Goal: Register for event/course

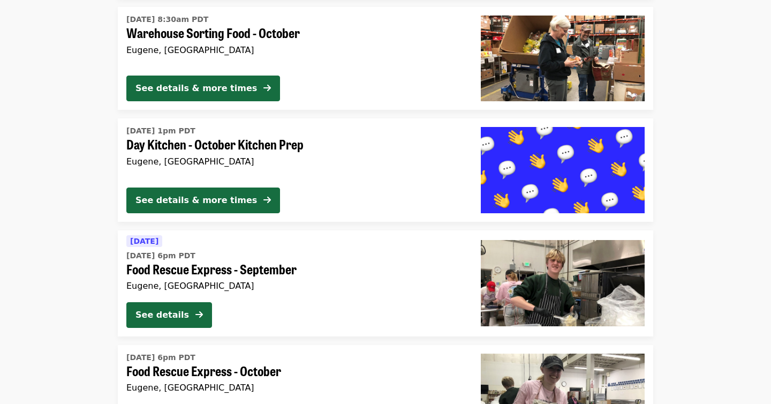
scroll to position [2811, 0]
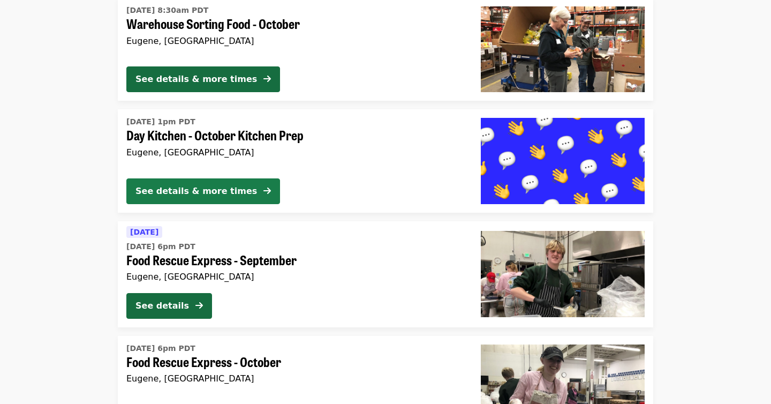
click at [172, 195] on div "See details & more times" at bounding box center [196, 191] width 122 height 13
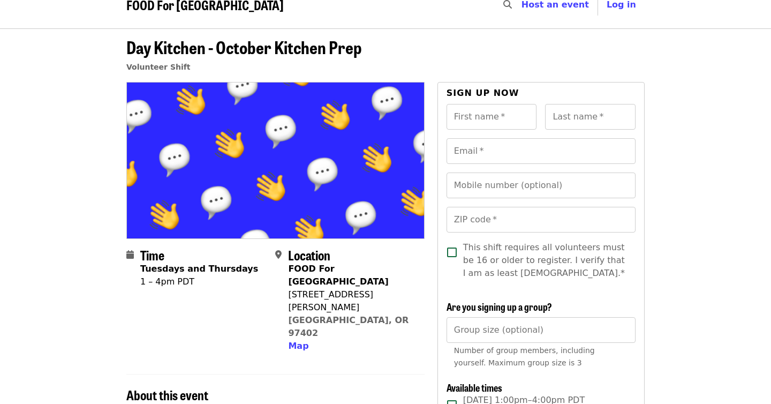
scroll to position [13, 0]
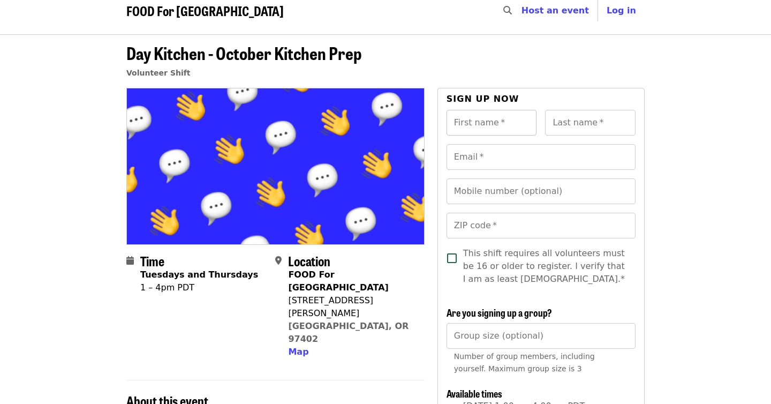
click at [466, 116] on div "First name   * First name *" at bounding box center [492, 123] width 90 height 26
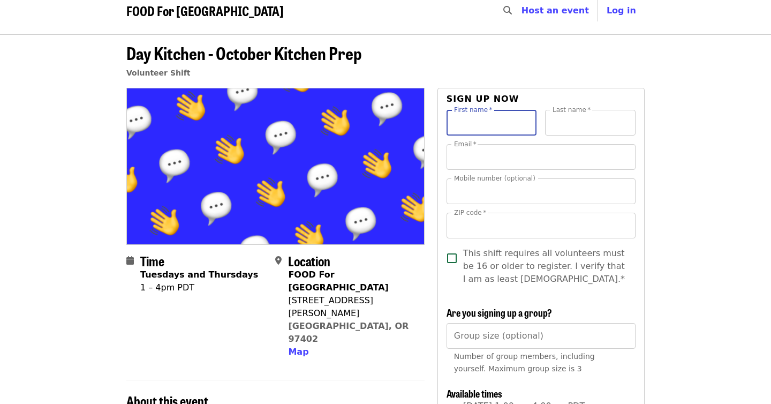
type input "*********"
type input "**********"
type input "*****"
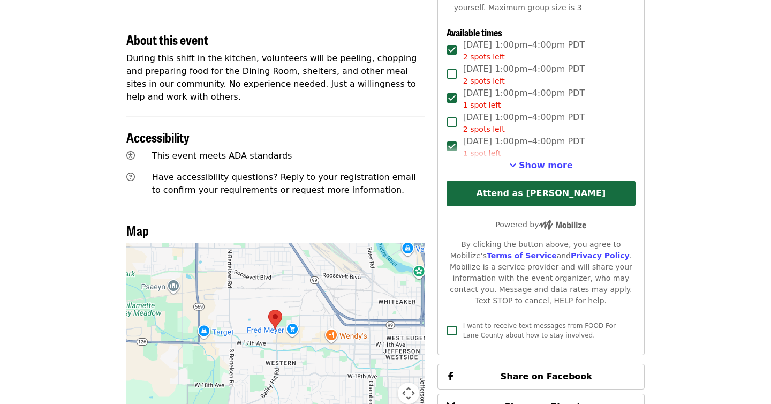
scroll to position [375, 0]
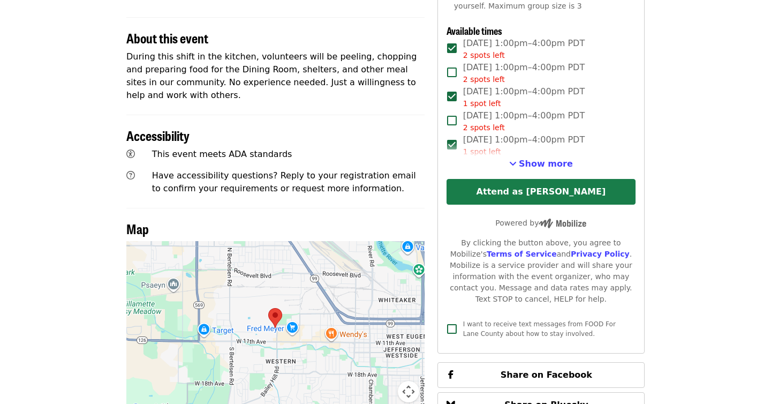
click at [547, 191] on button "Attend as [PERSON_NAME]" at bounding box center [541, 192] width 189 height 26
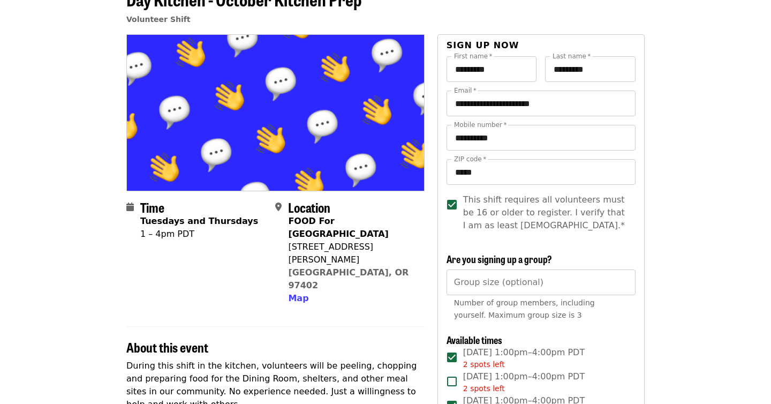
scroll to position [46, 0]
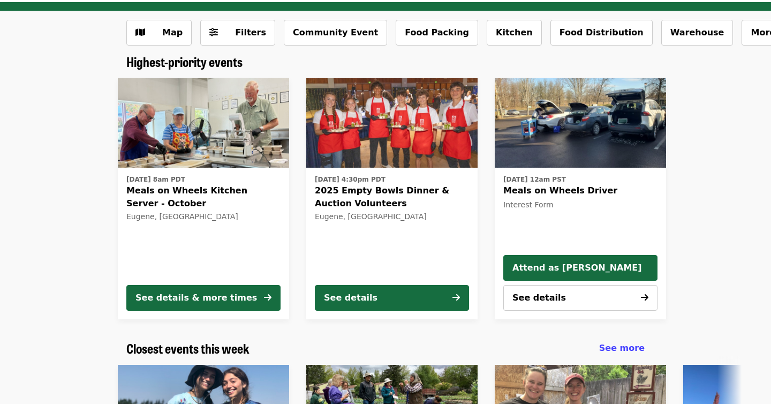
scroll to position [43, 0]
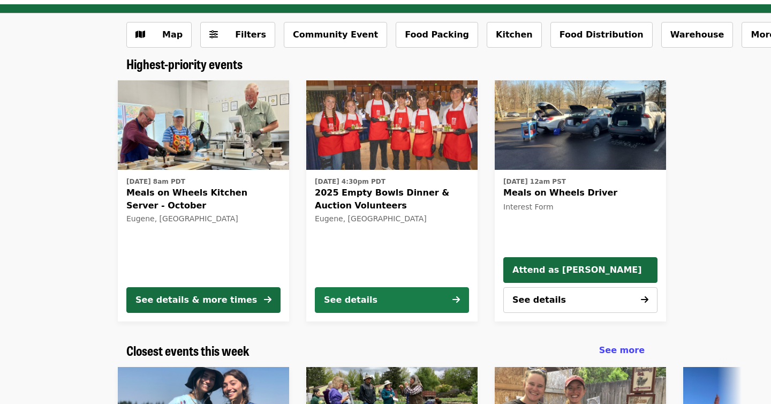
click at [391, 297] on button "See details" at bounding box center [392, 300] width 154 height 26
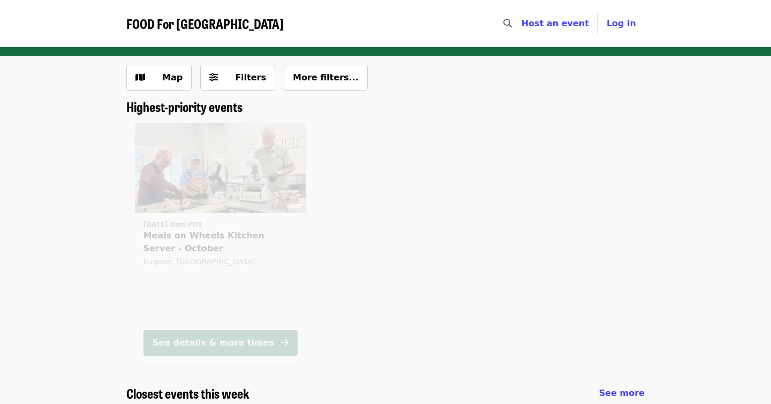
scroll to position [43, 0]
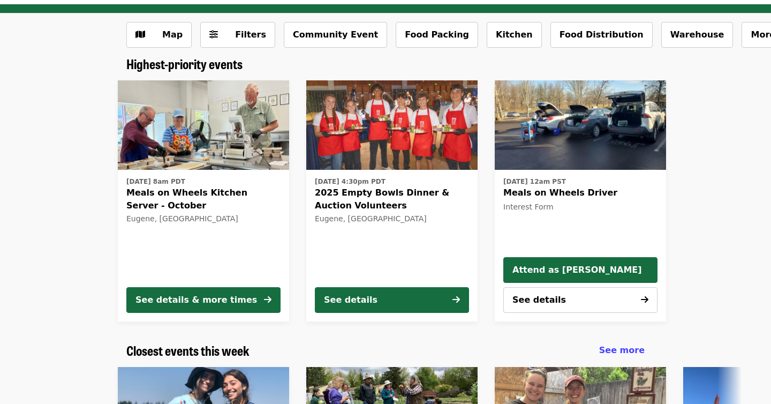
click at [216, 198] on span "Meals on Wheels Kitchen Server - October" at bounding box center [203, 199] width 154 height 26
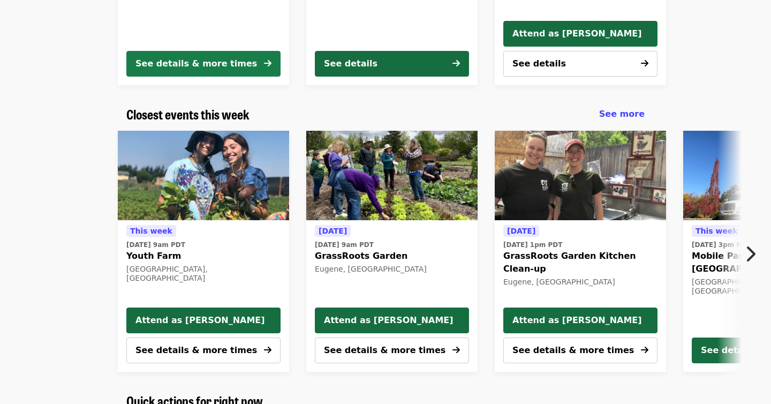
scroll to position [282, 0]
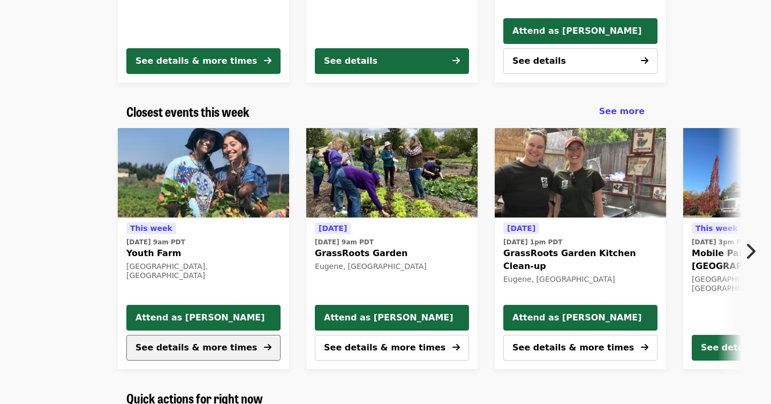
click at [195, 346] on span "See details & more times" at bounding box center [196, 347] width 122 height 10
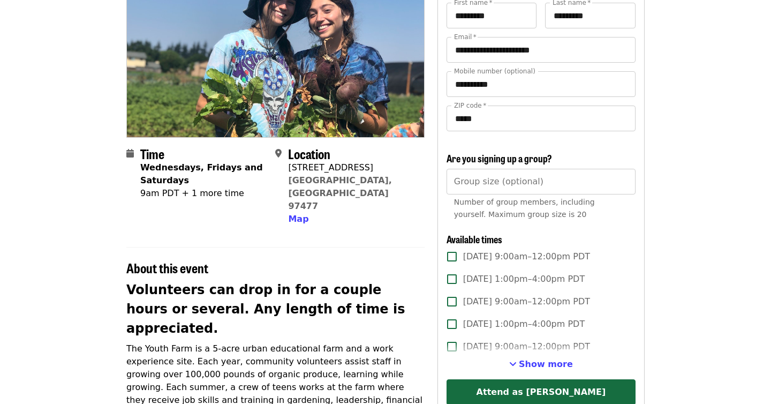
scroll to position [119, 0]
click at [303, 214] on span "Map" at bounding box center [298, 219] width 20 height 10
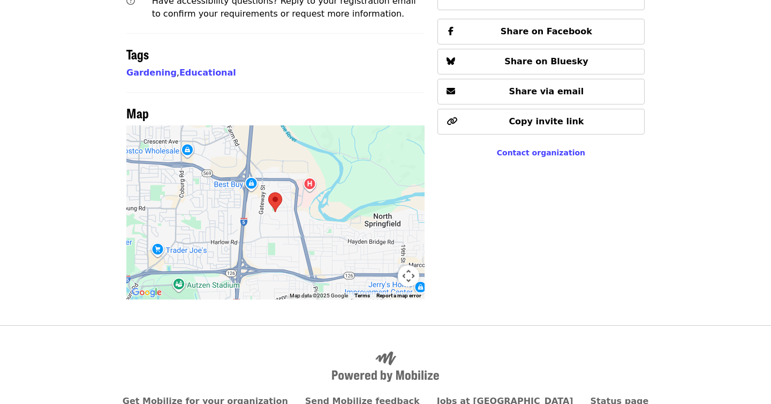
scroll to position [664, 0]
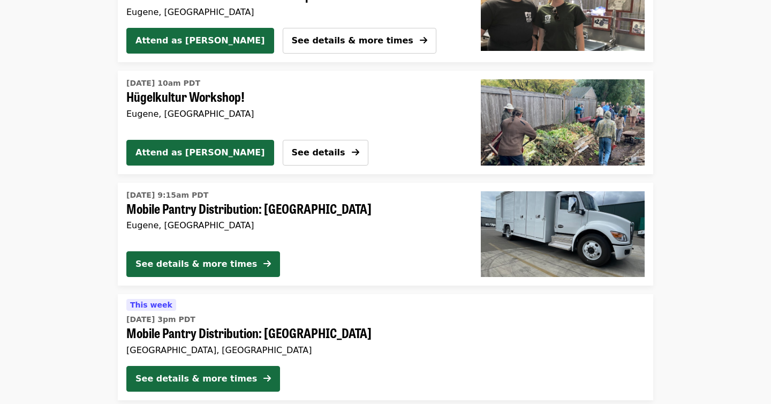
scroll to position [990, 0]
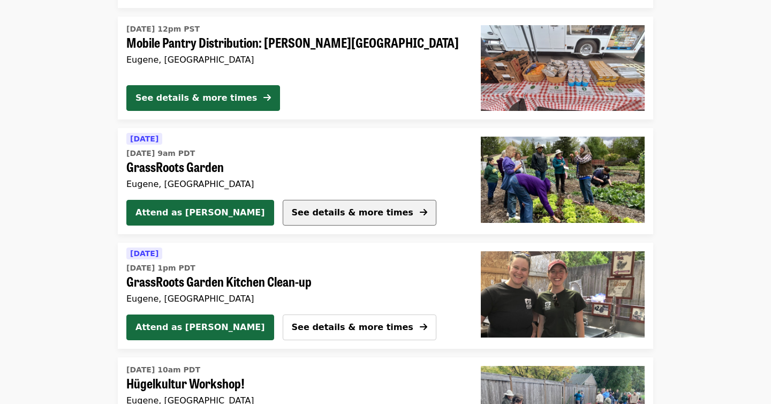
click at [292, 212] on span "See details & more times" at bounding box center [353, 212] width 122 height 10
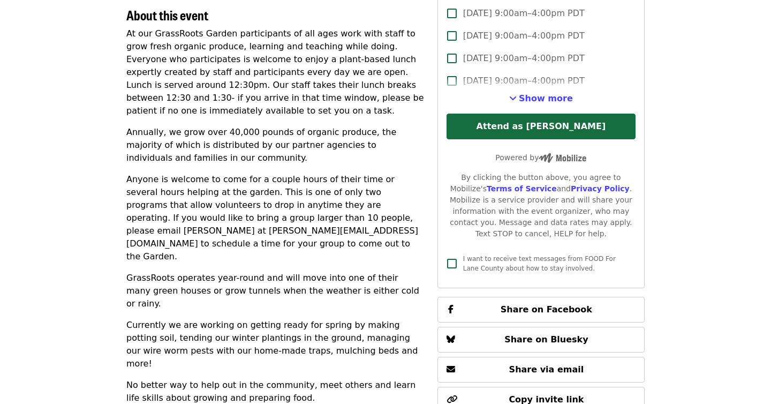
scroll to position [389, 0]
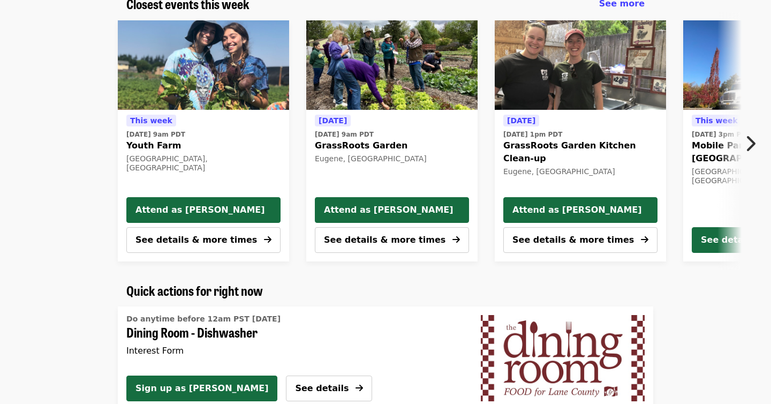
click at [755, 142] on button "Next item" at bounding box center [753, 143] width 35 height 30
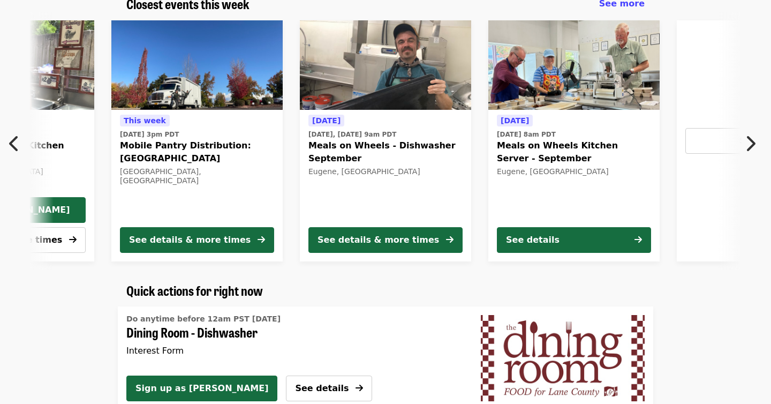
scroll to position [0, 576]
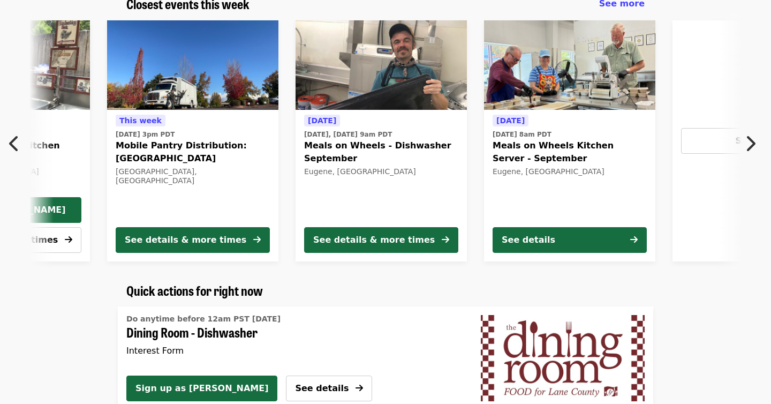
click at [755, 142] on button "Next item" at bounding box center [753, 143] width 35 height 30
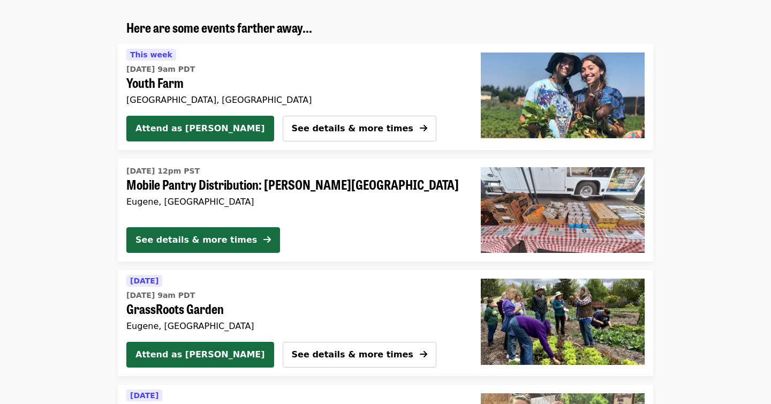
scroll to position [852, 0]
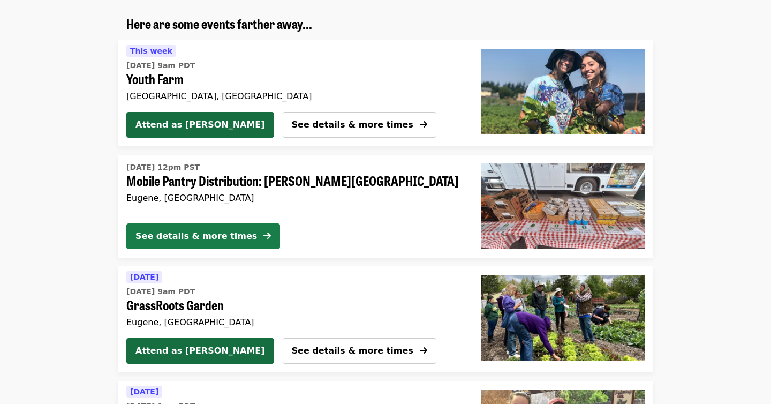
click at [263, 233] on icon "arrow-right icon" at bounding box center [266, 236] width 7 height 10
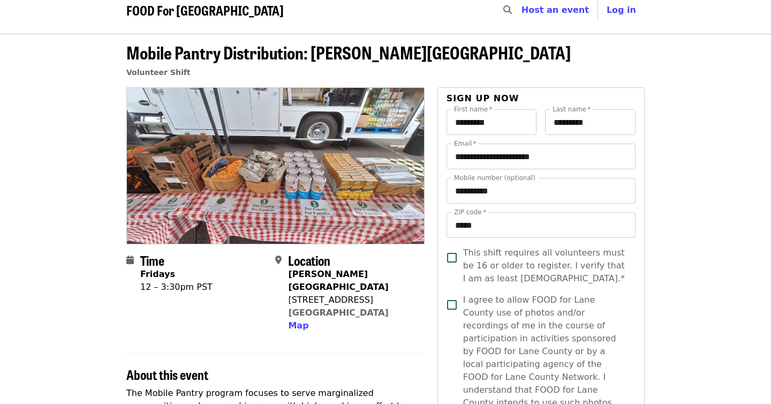
scroll to position [12, 0]
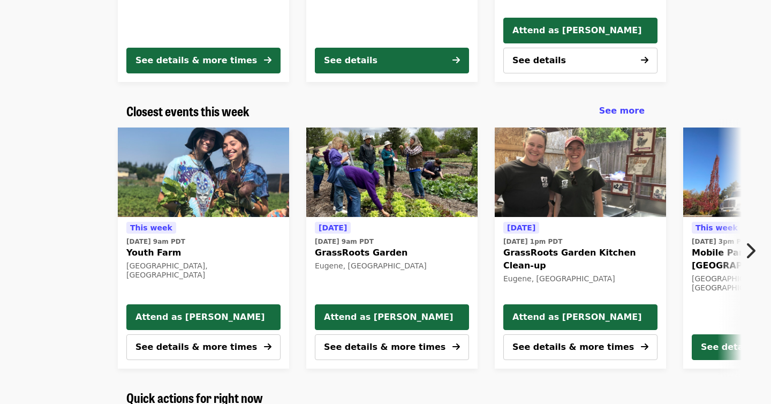
scroll to position [284, 0]
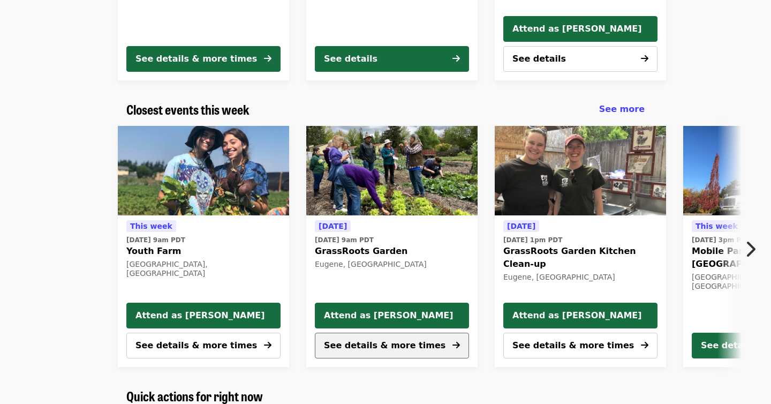
click at [394, 340] on span "See details & more times" at bounding box center [385, 345] width 122 height 10
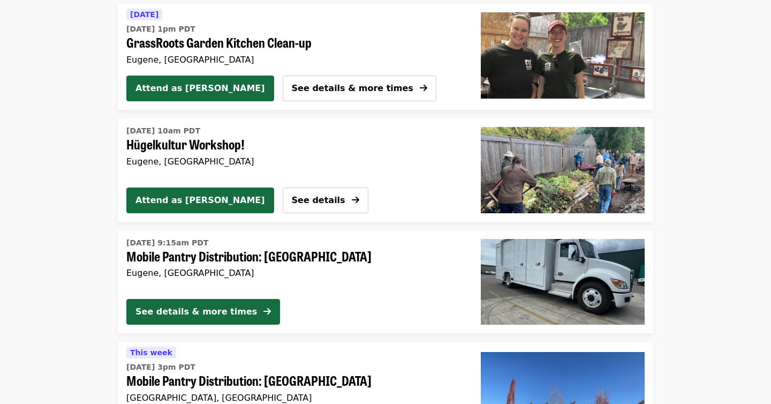
scroll to position [1231, 0]
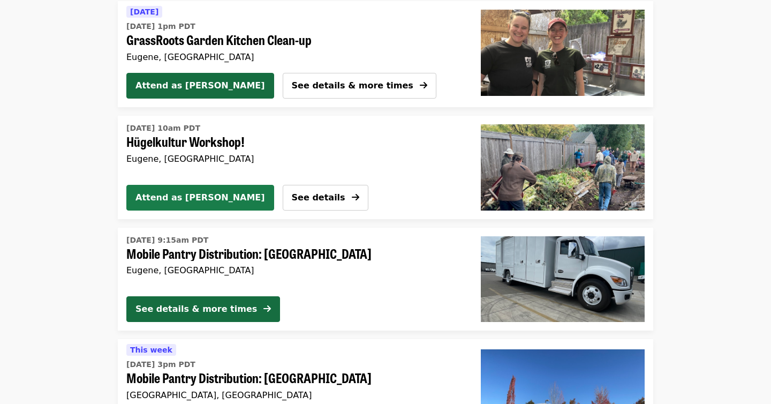
click at [198, 195] on span "Attend as [PERSON_NAME]" at bounding box center [200, 197] width 130 height 13
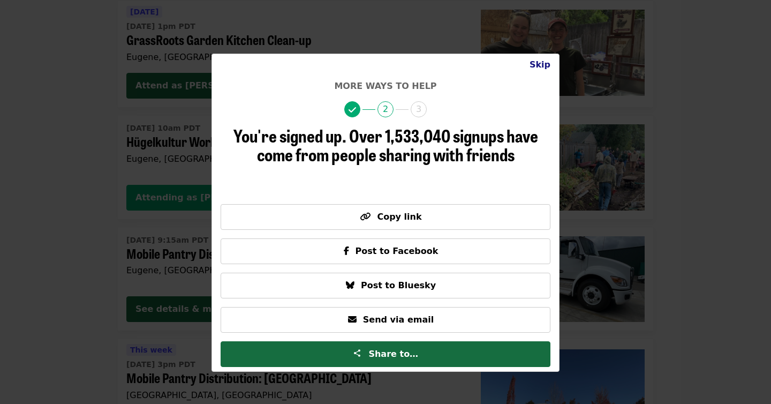
click at [543, 62] on button "Skip" at bounding box center [540, 64] width 38 height 21
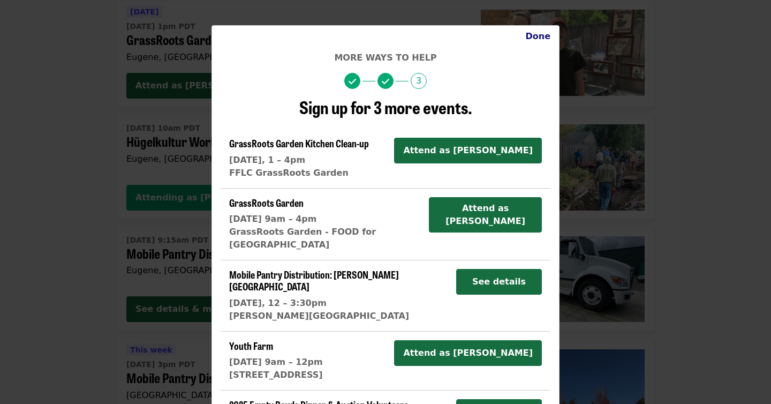
scroll to position [0, 0]
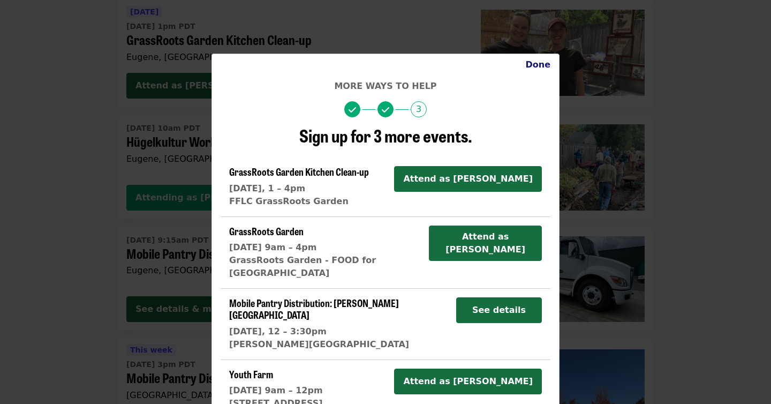
click at [543, 66] on button "Done" at bounding box center [538, 64] width 42 height 21
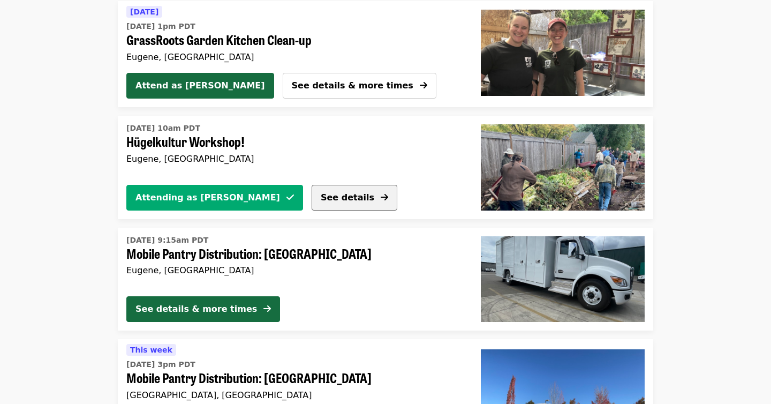
click at [316, 194] on button "See details" at bounding box center [355, 198] width 86 height 26
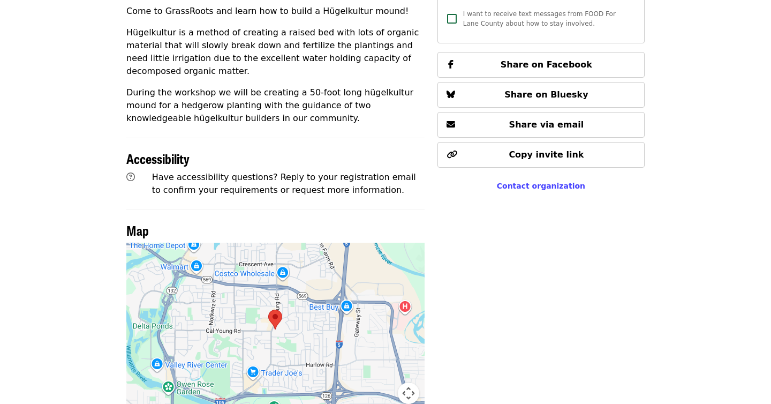
scroll to position [398, 0]
